Goal: Information Seeking & Learning: Check status

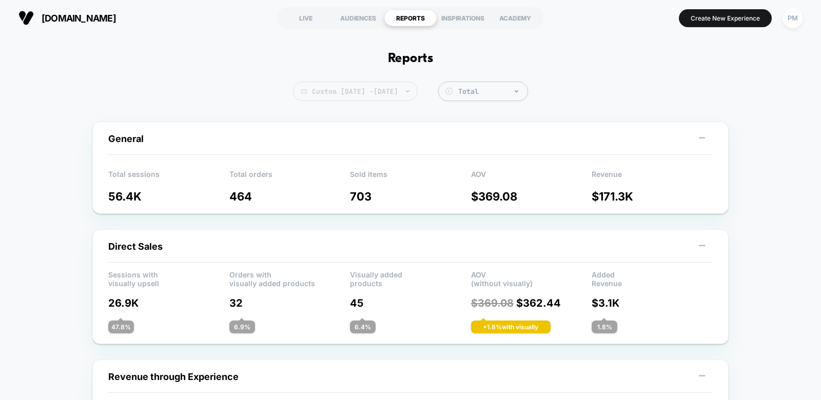
click at [411, 94] on span "Custom [DATE] - [DATE]" at bounding box center [355, 92] width 125 height 20
select select "*"
select select "****"
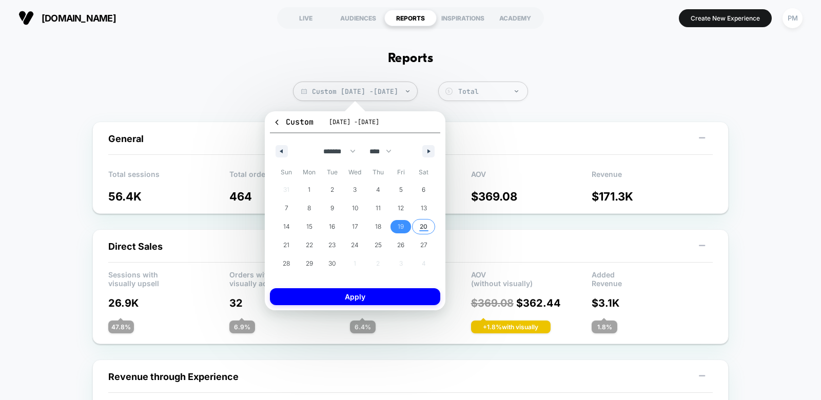
click at [424, 231] on span "20" at bounding box center [424, 227] width 8 height 18
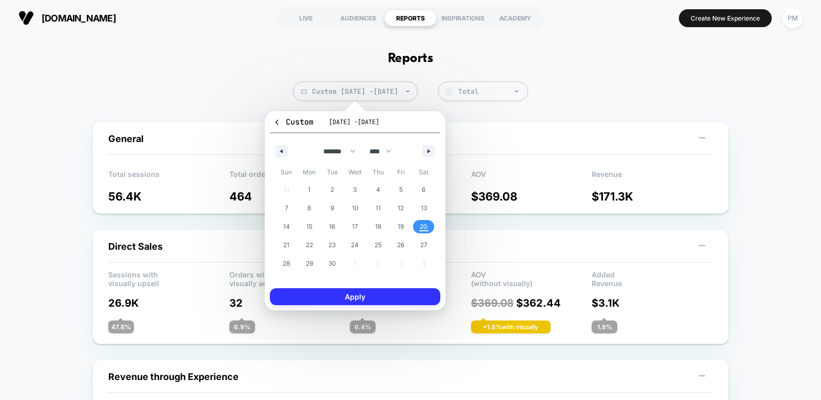
click at [419, 293] on button "Apply" at bounding box center [355, 297] width 170 height 17
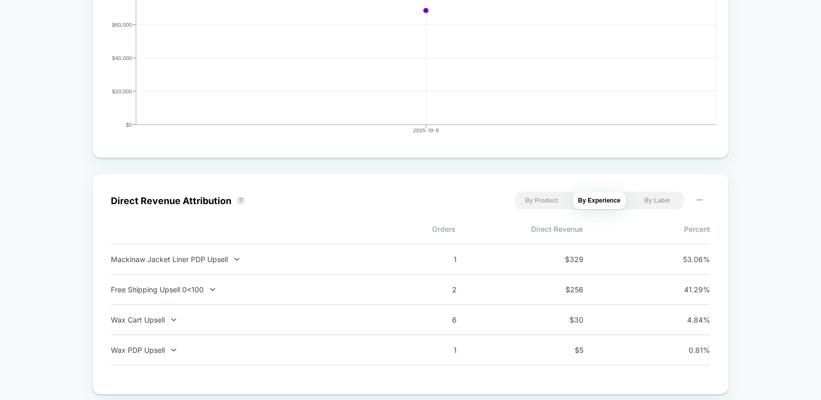
scroll to position [559, 0]
click at [209, 286] on icon at bounding box center [213, 289] width 8 height 8
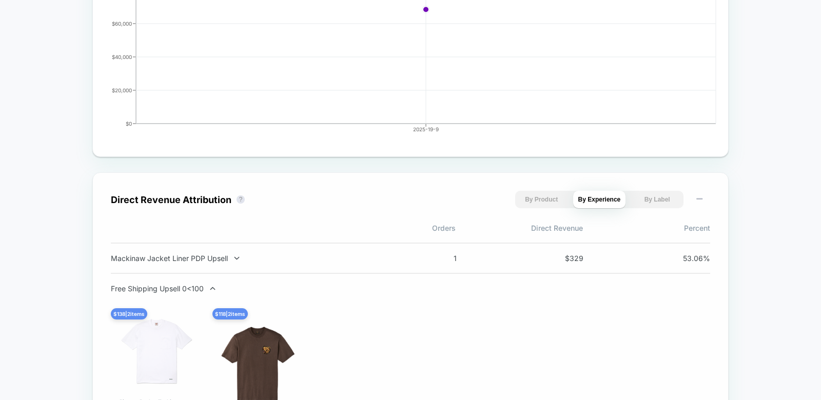
click at [209, 286] on icon at bounding box center [213, 289] width 8 height 8
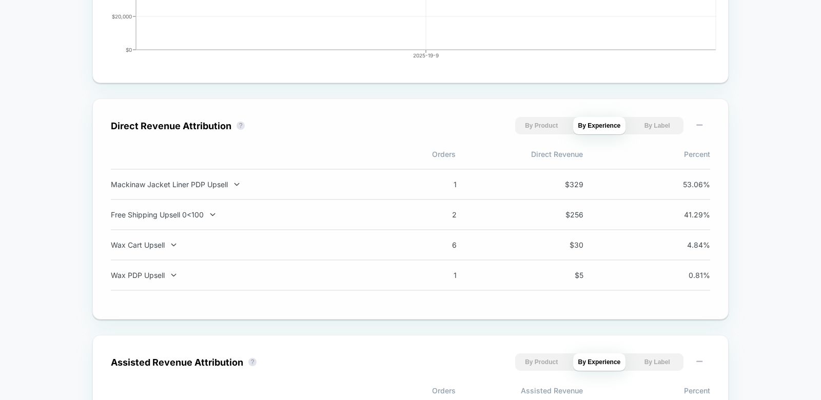
scroll to position [0, 0]
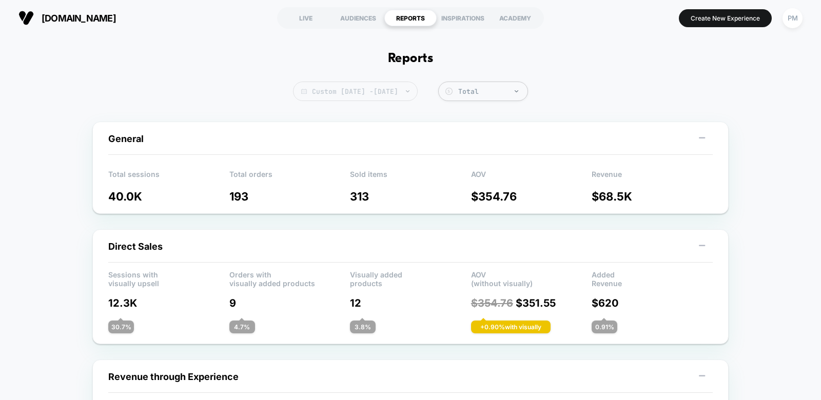
click at [365, 88] on span "Custom [DATE] - [DATE]" at bounding box center [355, 92] width 125 height 20
select select "*"
select select "****"
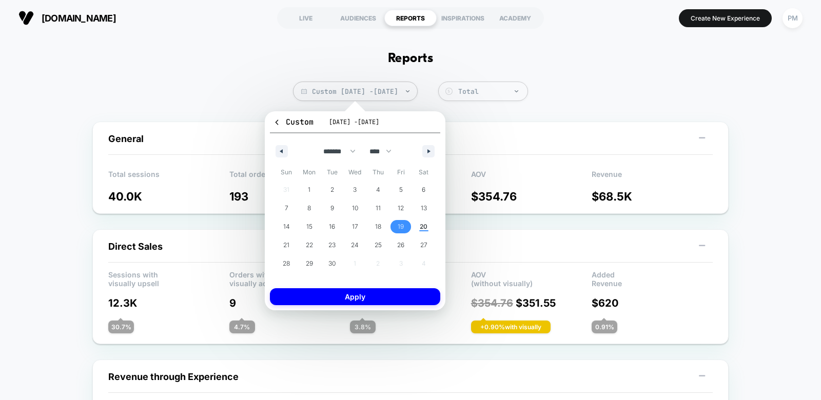
click at [399, 227] on span "19" at bounding box center [401, 227] width 6 height 18
click at [400, 294] on button "Apply" at bounding box center [355, 297] width 170 height 17
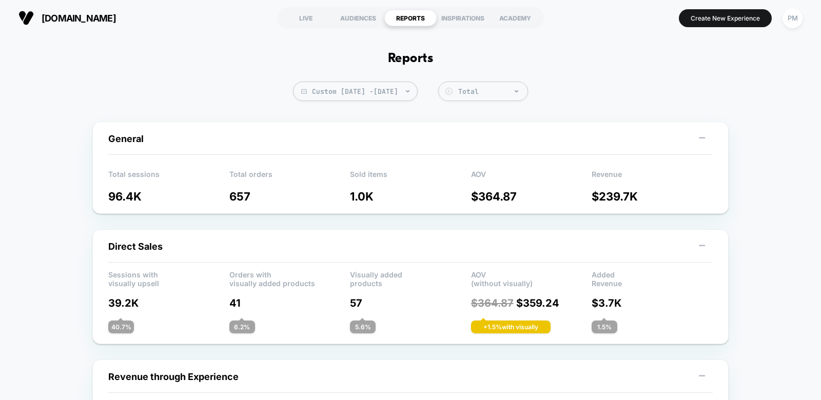
click at [384, 95] on span "Custom [DATE] - [DATE]" at bounding box center [355, 92] width 125 height 20
select select "*"
select select "****"
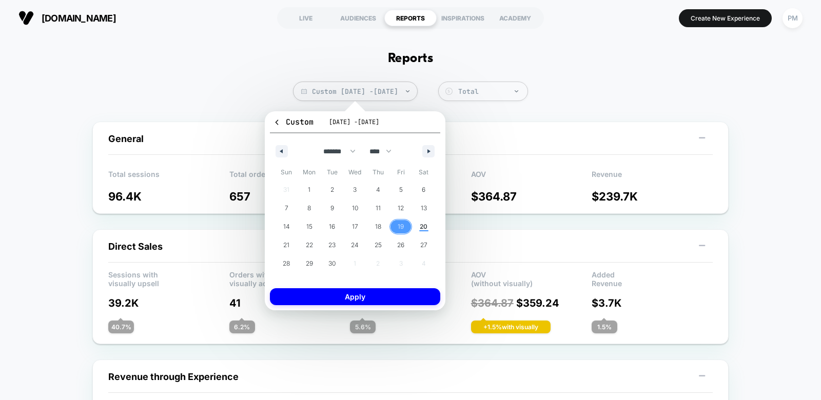
click at [395, 224] on span "19" at bounding box center [401, 226] width 23 height 13
click at [404, 303] on button "Apply" at bounding box center [355, 297] width 170 height 17
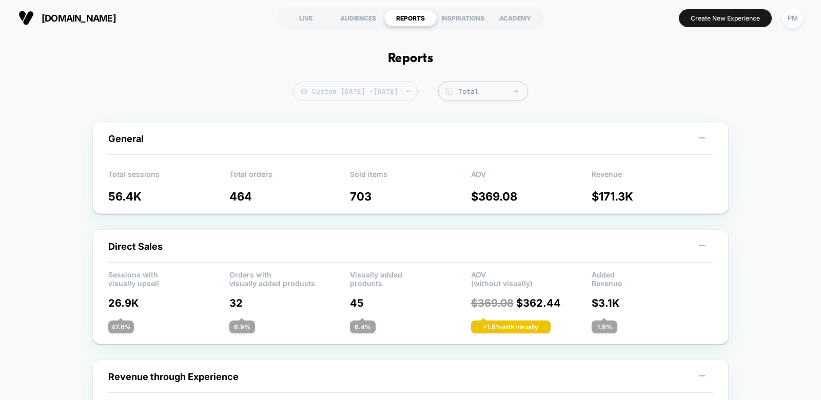
click at [394, 90] on span "Custom [DATE] - [DATE]" at bounding box center [355, 92] width 125 height 20
select select "*"
select select "****"
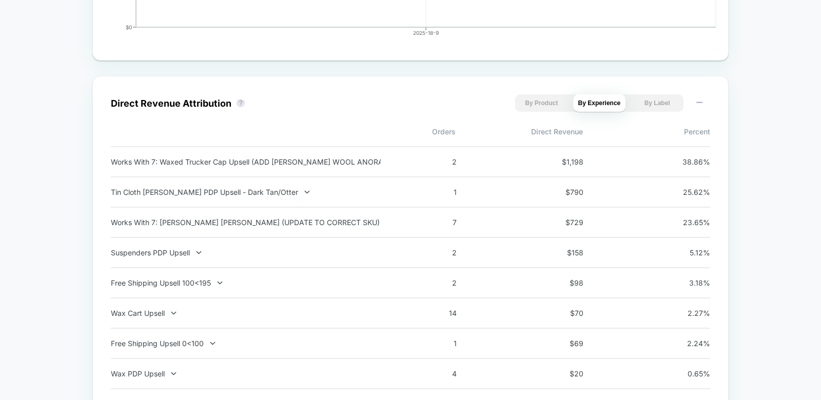
scroll to position [656, 0]
click at [323, 182] on div "Tin Cloth [PERSON_NAME] PDP Upsell - Dark Tan/Otter 1 $ 790 25.62 %" at bounding box center [411, 192] width 600 height 30
click at [249, 190] on div "Tin Cloth [PERSON_NAME] PDP Upsell - Dark Tan/Otter" at bounding box center [246, 191] width 270 height 9
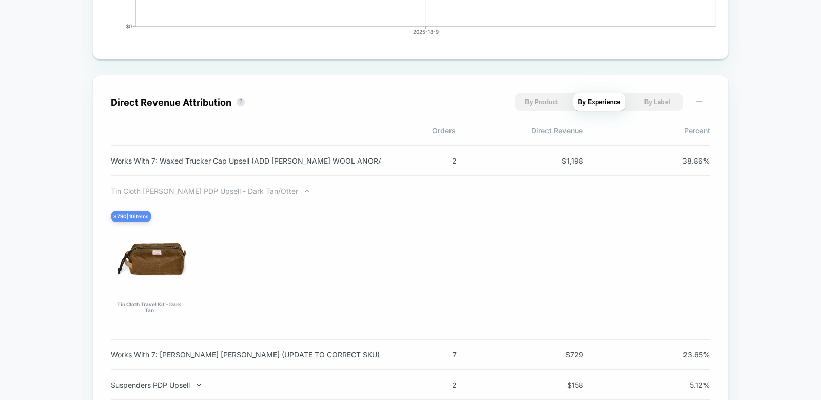
click at [243, 190] on div "Tin Cloth [PERSON_NAME] PDP Upsell - Dark Tan/Otter" at bounding box center [246, 191] width 270 height 9
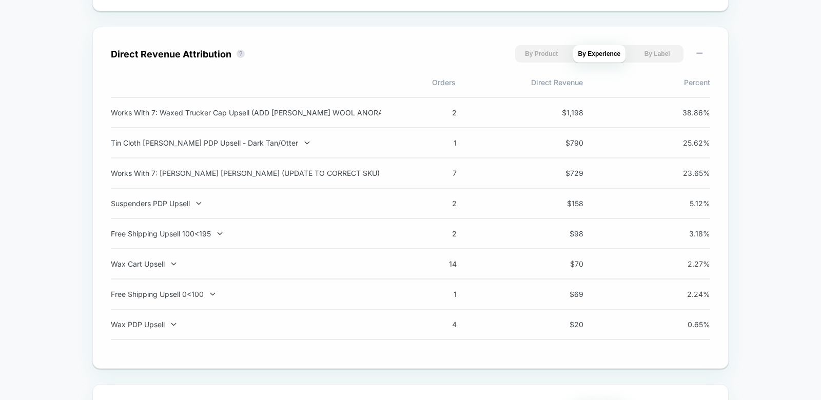
scroll to position [725, 0]
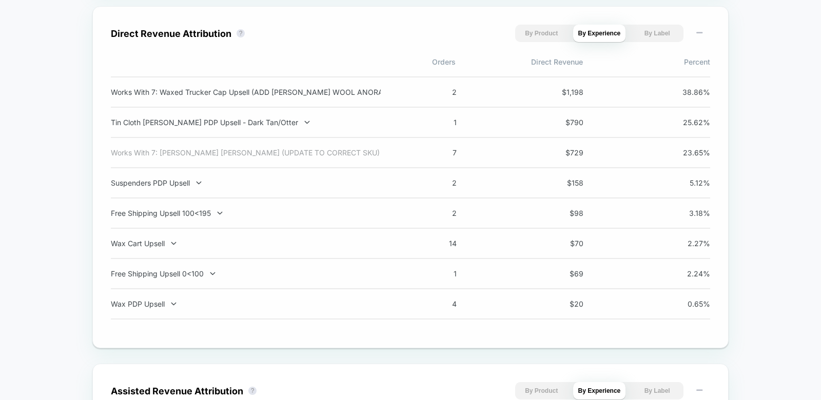
click at [223, 154] on div "Works With 7: [PERSON_NAME] [PERSON_NAME] (UPDATE TO CORRECT SKU)" at bounding box center [246, 152] width 270 height 9
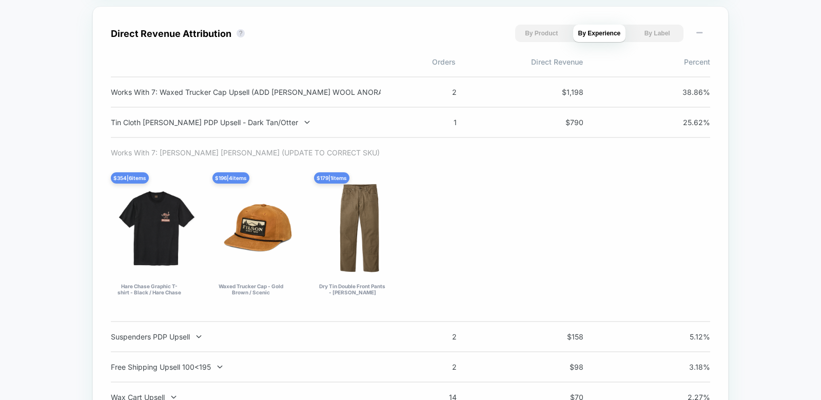
click at [237, 156] on div "Works With 7: [PERSON_NAME] [PERSON_NAME] (UPDATE TO CORRECT SKU)" at bounding box center [246, 152] width 270 height 9
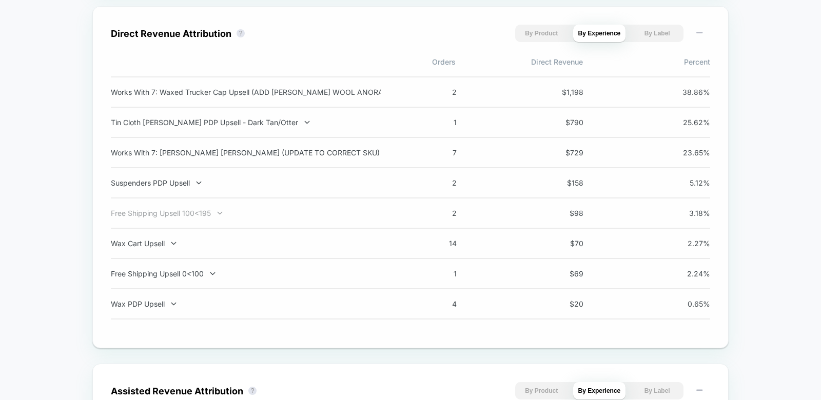
click at [194, 211] on div "Free Shipping Upsell 100<195" at bounding box center [246, 213] width 270 height 9
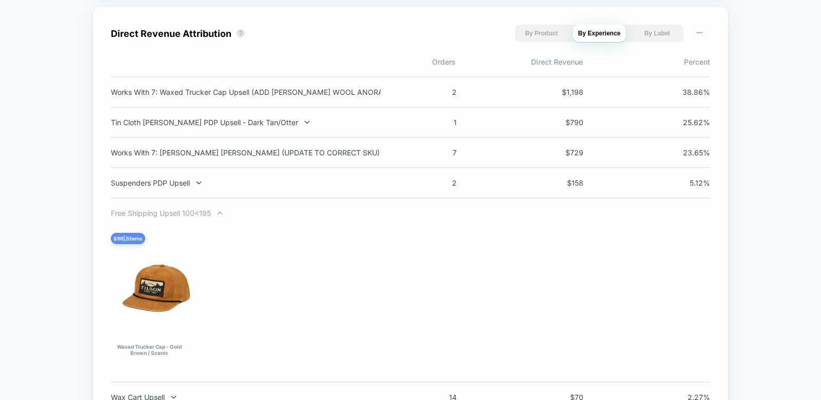
click at [192, 213] on div "Free Shipping Upsell 100<195" at bounding box center [246, 213] width 270 height 9
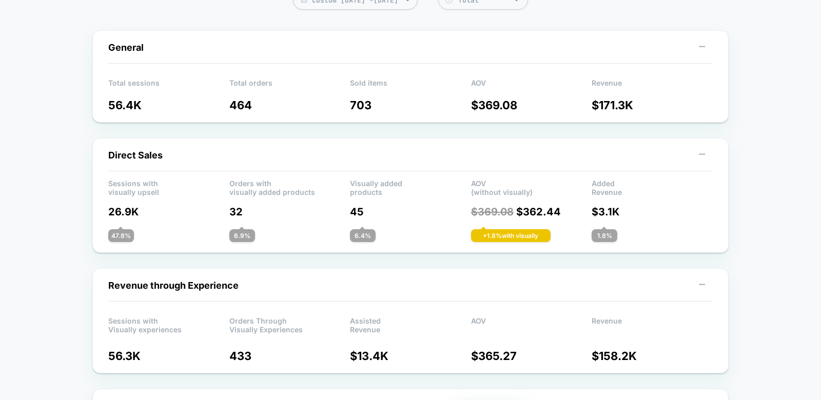
scroll to position [0, 0]
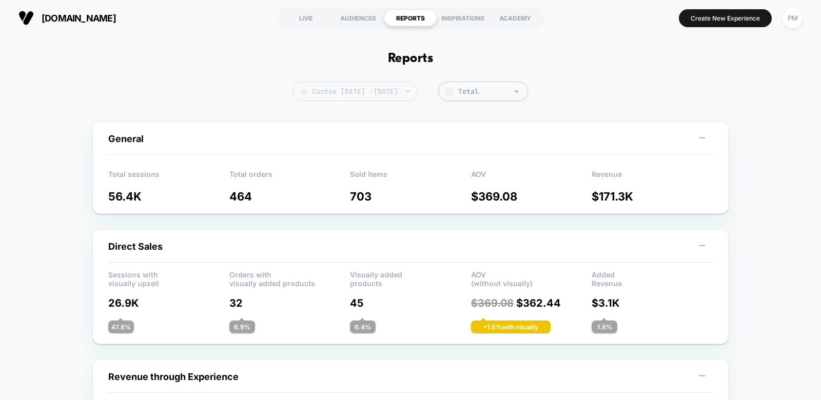
click at [397, 94] on span "Custom [DATE] - [DATE]" at bounding box center [355, 92] width 125 height 20
select select "*"
select select "****"
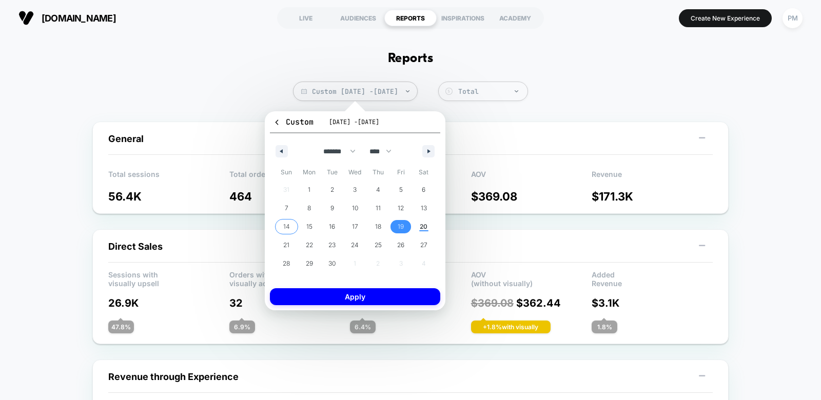
click at [283, 226] on span "14" at bounding box center [286, 227] width 7 height 18
click at [426, 226] on span "20" at bounding box center [424, 227] width 8 height 18
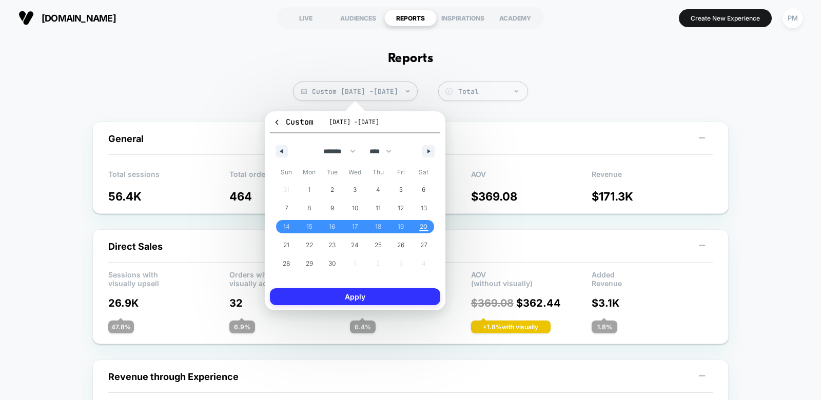
click at [371, 295] on button "Apply" at bounding box center [355, 297] width 170 height 17
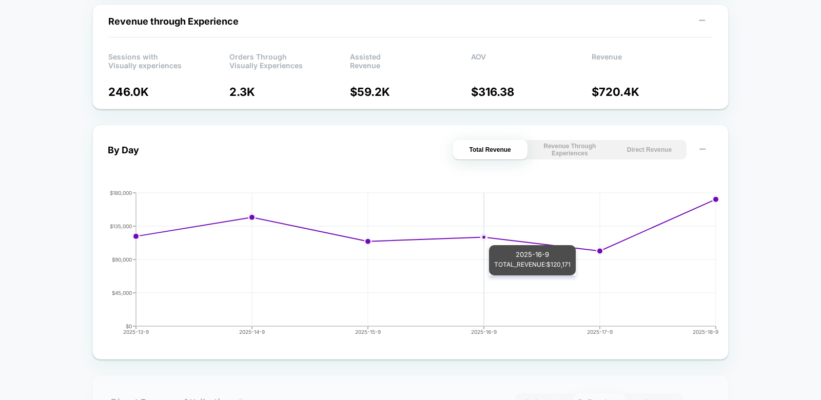
scroll to position [359, 0]
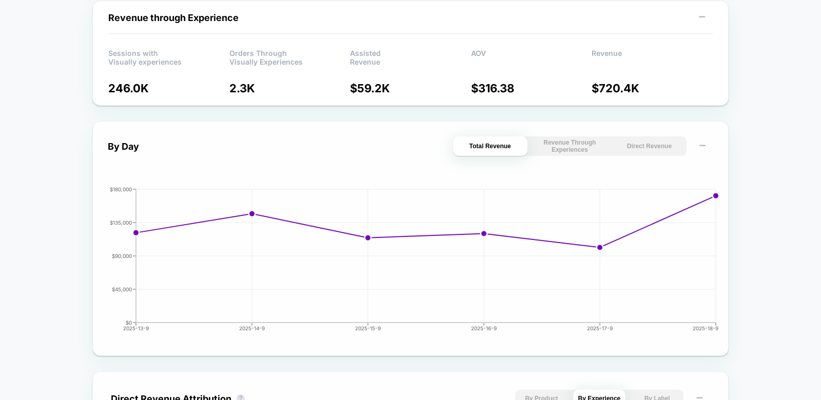
click at [625, 142] on button "Direct Revenue" at bounding box center [650, 147] width 74 height 20
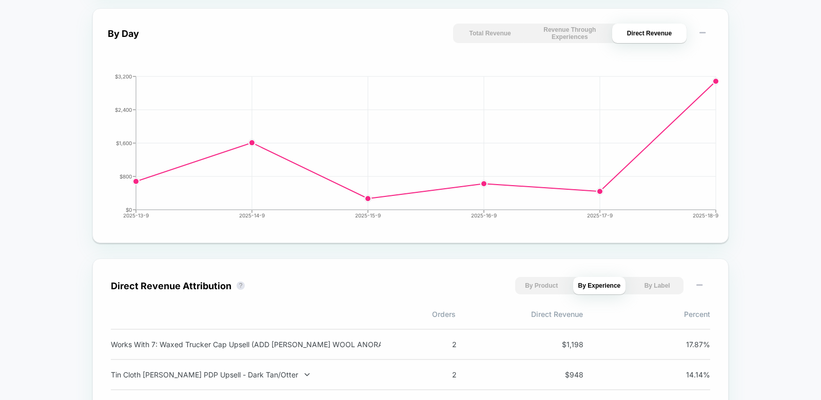
scroll to position [753, 0]
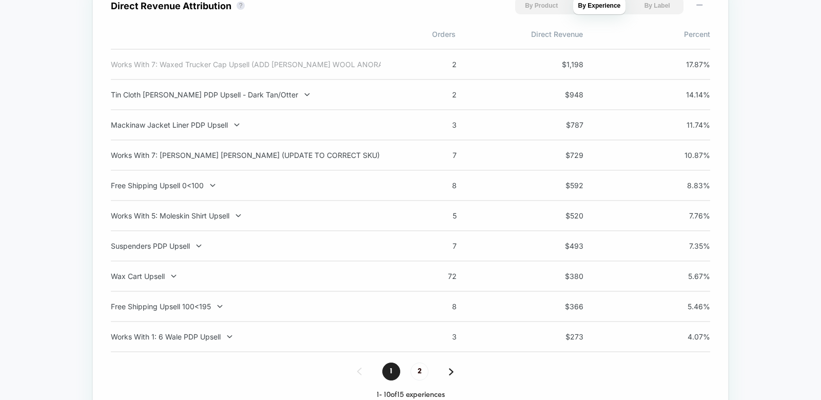
click at [299, 60] on div "Works With 7: Waxed Trucker Cap Upsell (ADD [PERSON_NAME] WOOL ANORAK)" at bounding box center [246, 64] width 270 height 9
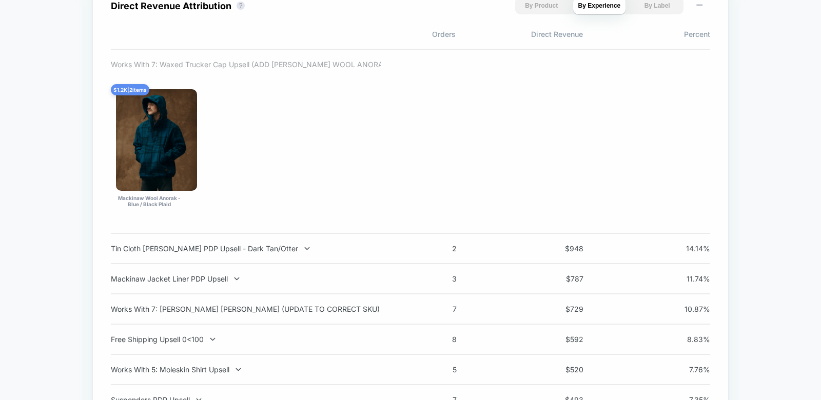
click at [297, 60] on div "Works With 7: Waxed Trucker Cap Upsell (ADD [PERSON_NAME] WOOL ANORAK)" at bounding box center [246, 64] width 270 height 9
